Goal: Task Accomplishment & Management: Complete application form

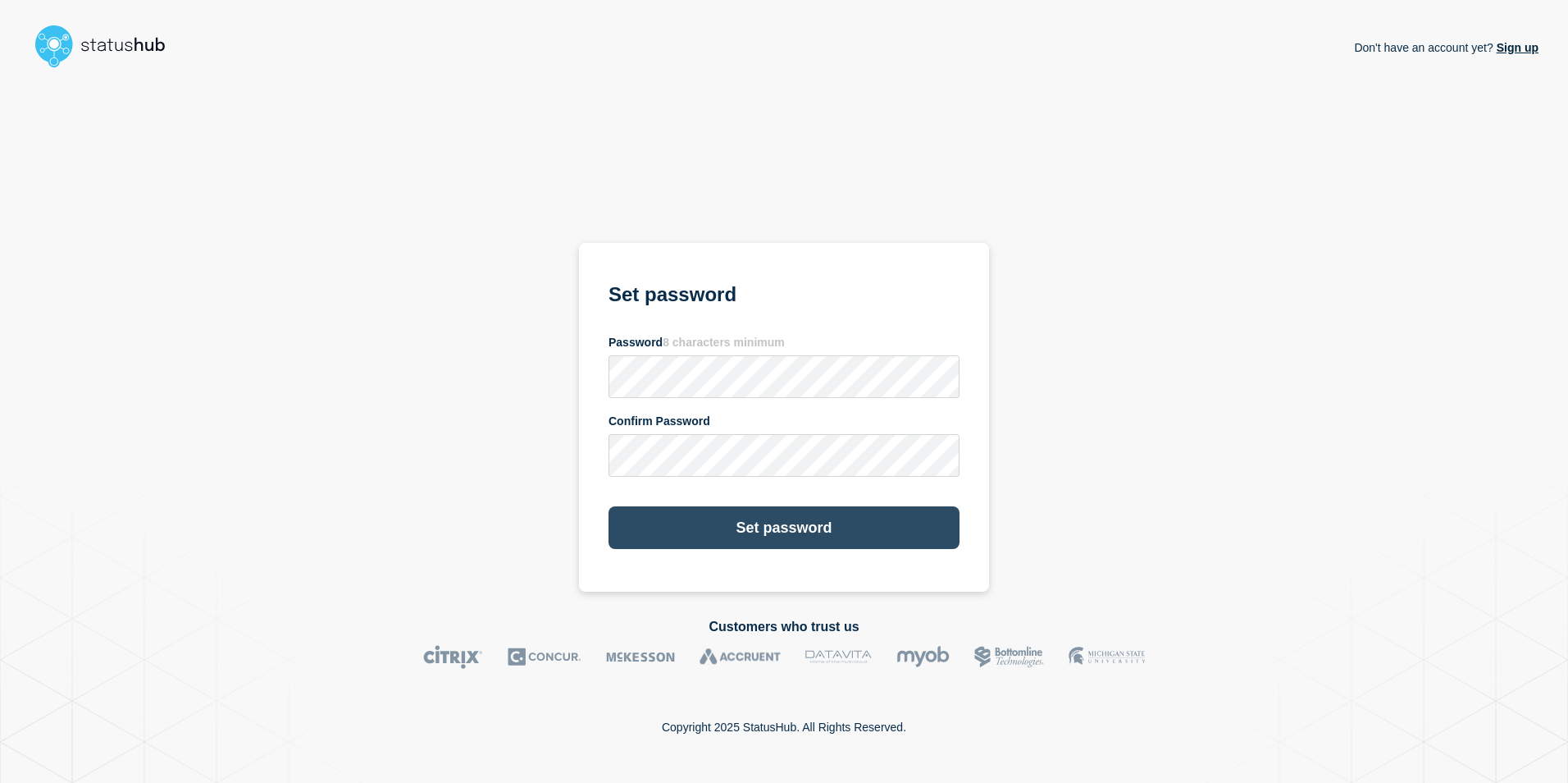
click at [782, 528] on button "Set password" at bounding box center [784, 527] width 351 height 43
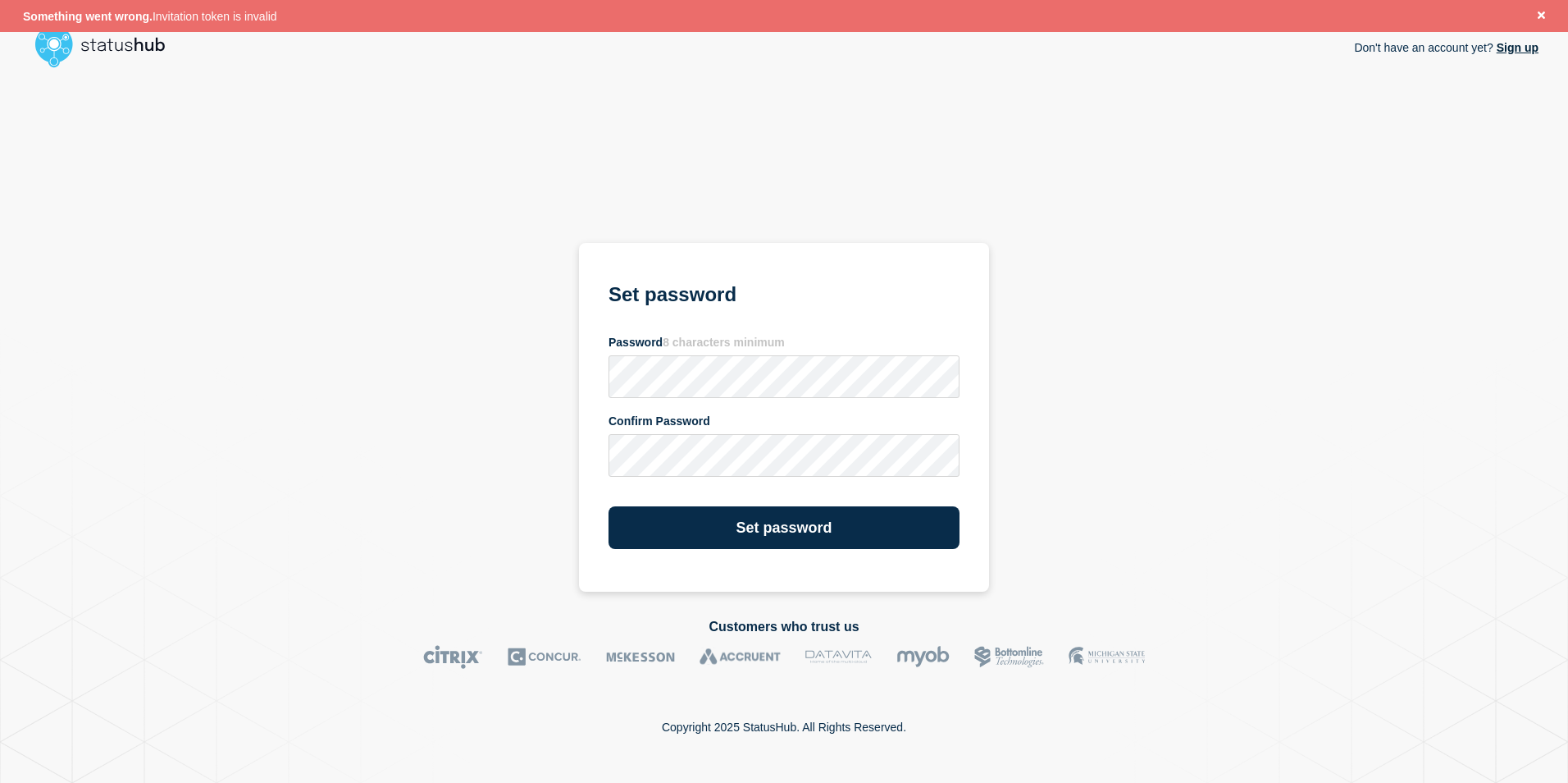
click at [1205, 440] on div "Don't have an account yet? Sign up Set password Password 8 characters minimum C…" at bounding box center [784, 333] width 1509 height 517
click at [1544, 15] on icon "Close banner" at bounding box center [1541, 15] width 8 height 11
